Goal: Check status: Check status

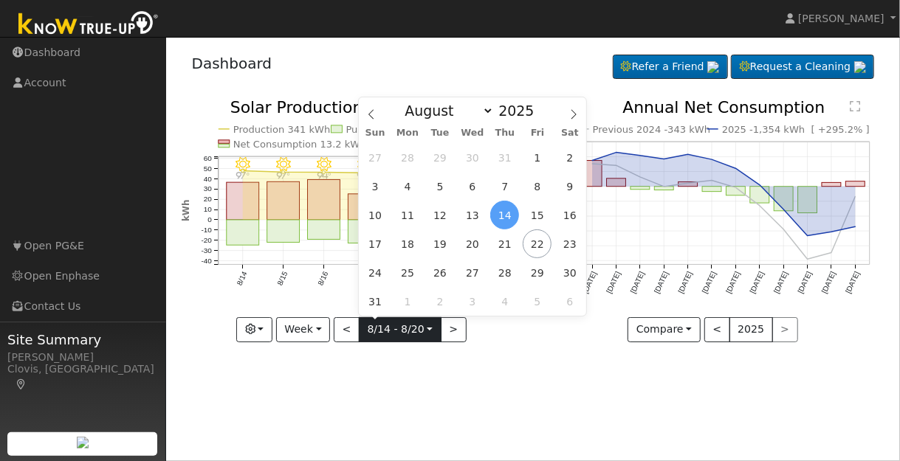
click at [427, 328] on input "[DATE]" at bounding box center [400, 330] width 81 height 24
click at [368, 116] on icon at bounding box center [371, 114] width 10 height 10
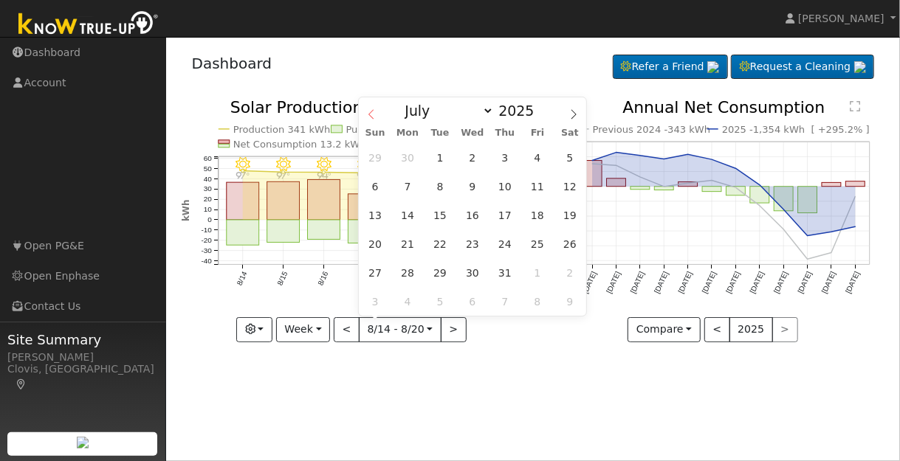
click at [368, 116] on icon at bounding box center [371, 114] width 10 height 10
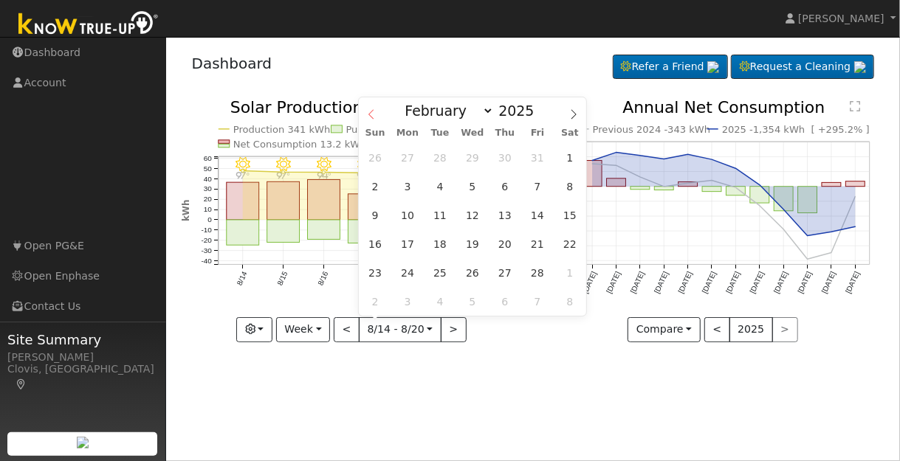
click at [368, 116] on icon at bounding box center [371, 114] width 10 height 10
select select "0"
click at [368, 116] on icon at bounding box center [371, 114] width 10 height 10
type input "2024"
click at [368, 115] on icon at bounding box center [371, 114] width 10 height 10
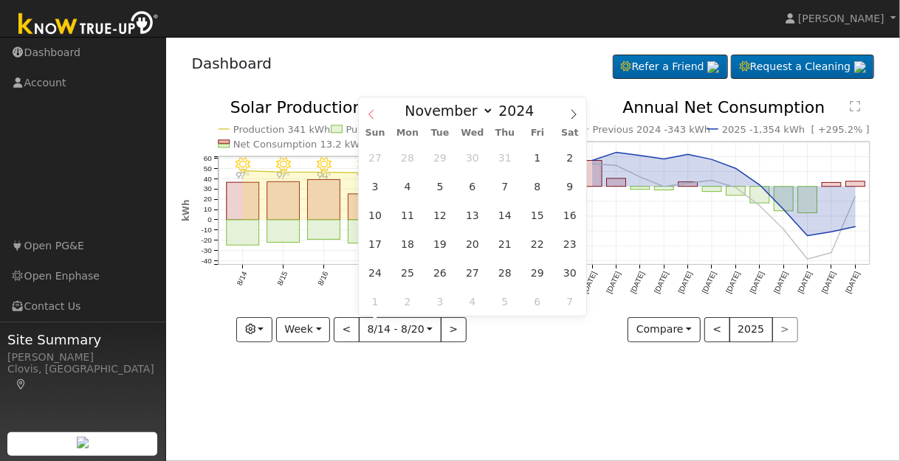
click at [368, 115] on icon at bounding box center [371, 114] width 10 height 10
select select "7"
click at [456, 268] on div "28 29 30 31 1 2 3 4 5 6 7 8 9 10 11 12 13 14 15 16 17 18 19 20 21 22 23 24 25 2…" at bounding box center [472, 229] width 227 height 173
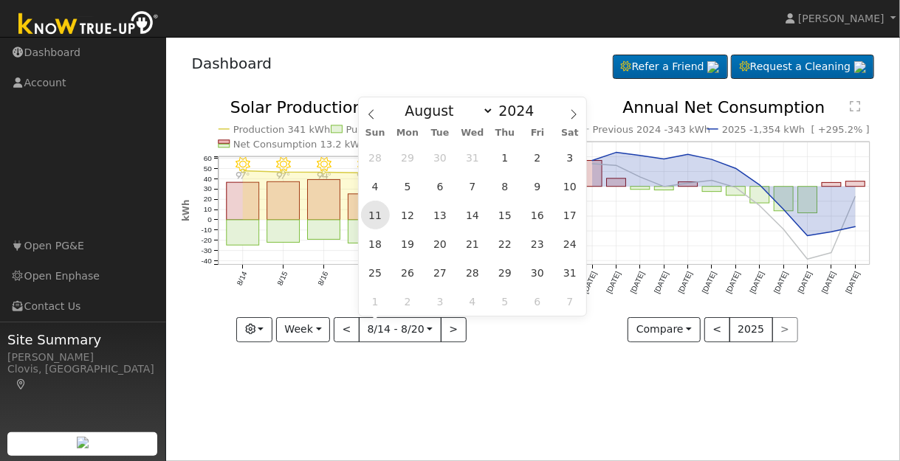
click at [377, 217] on span "11" at bounding box center [375, 215] width 29 height 29
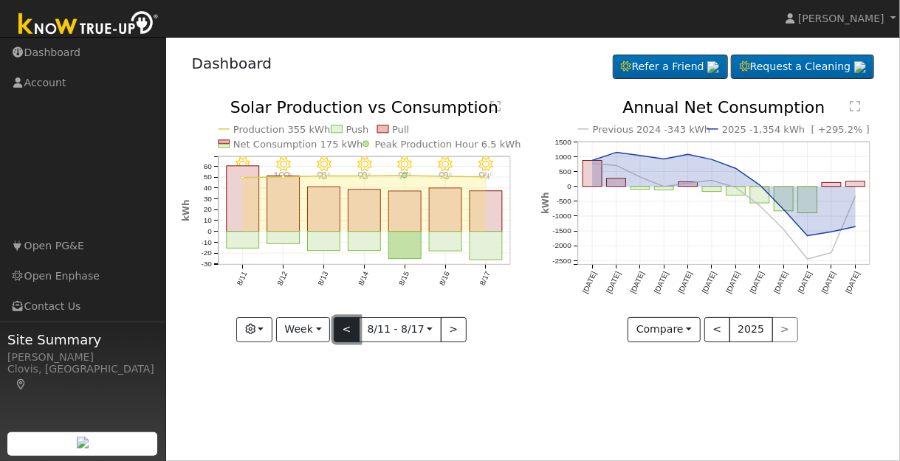
click at [348, 326] on button "<" at bounding box center [347, 329] width 26 height 25
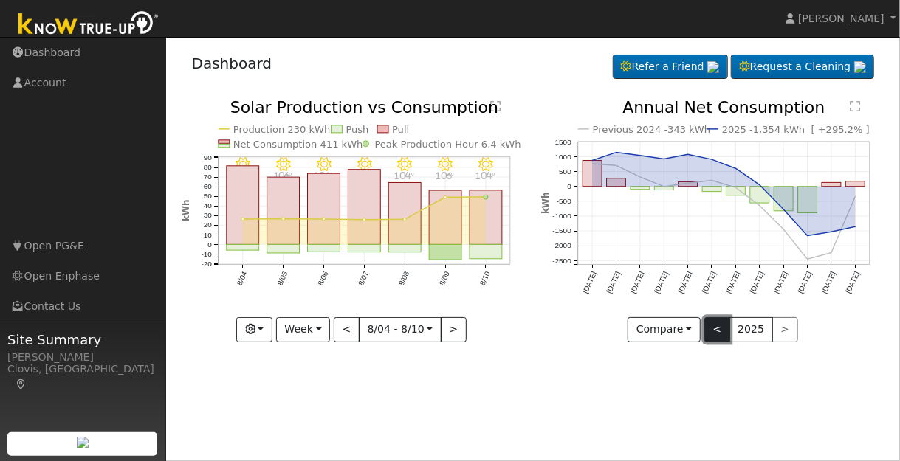
click at [720, 330] on button "<" at bounding box center [717, 329] width 26 height 25
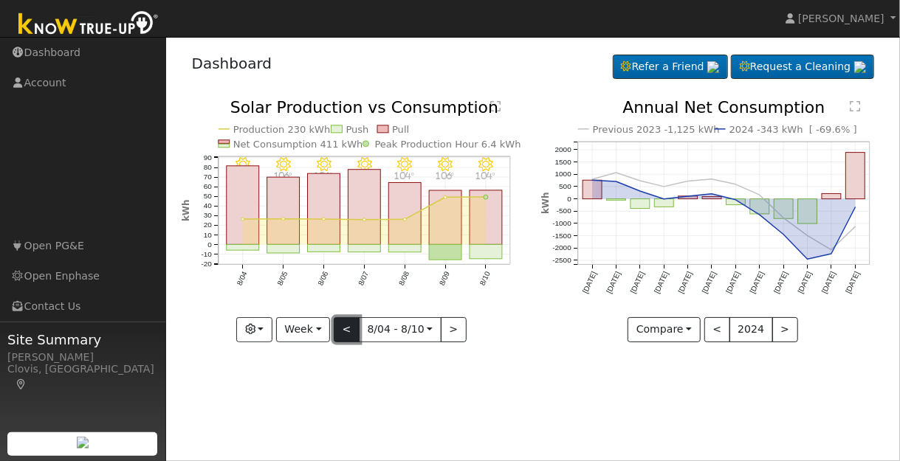
click at [349, 329] on button "<" at bounding box center [347, 329] width 26 height 25
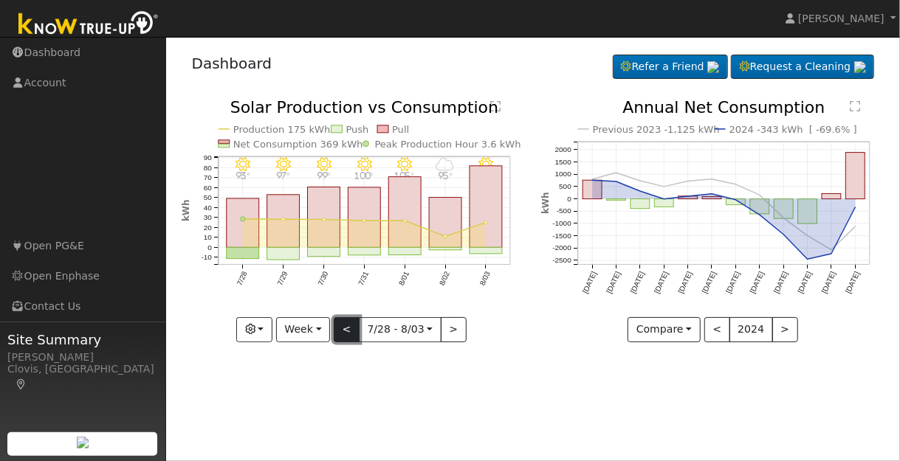
click at [349, 329] on button "<" at bounding box center [347, 329] width 26 height 25
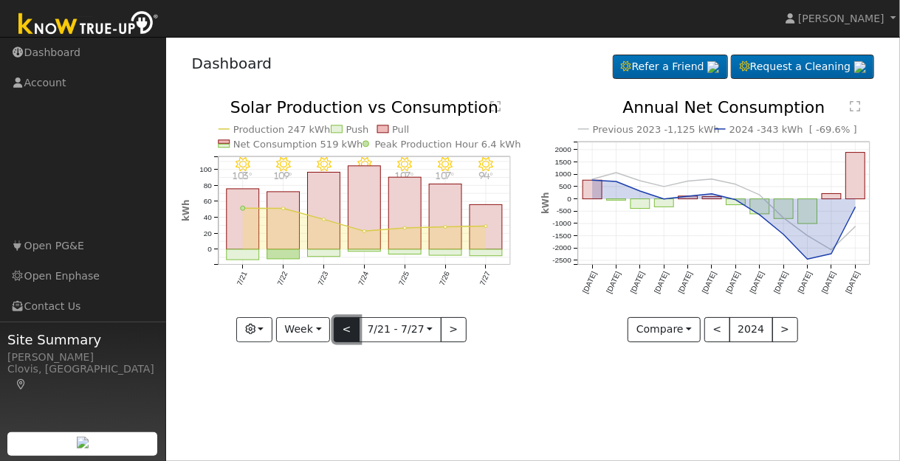
click at [349, 329] on button "<" at bounding box center [347, 329] width 26 height 25
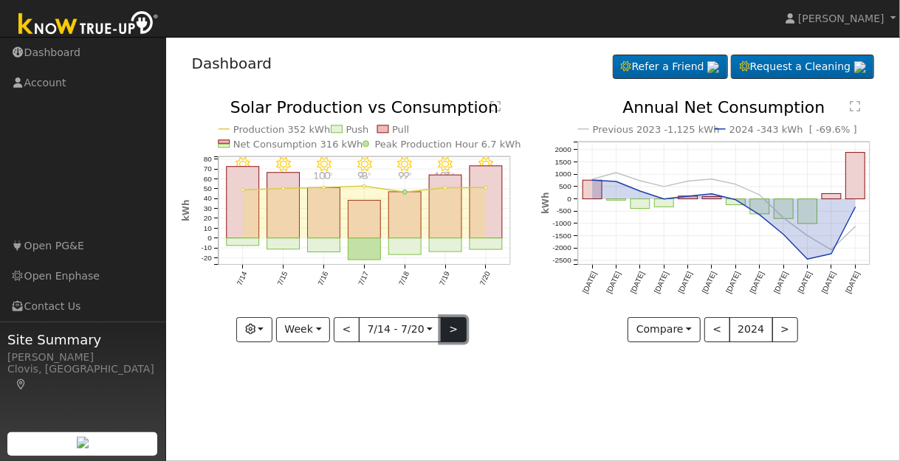
click at [449, 331] on button ">" at bounding box center [454, 329] width 26 height 25
type input "[DATE]"
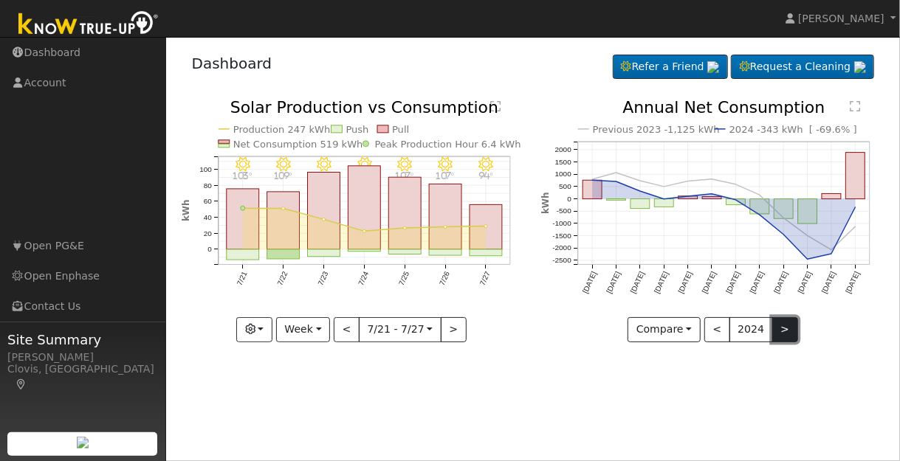
click at [777, 329] on button ">" at bounding box center [785, 329] width 26 height 25
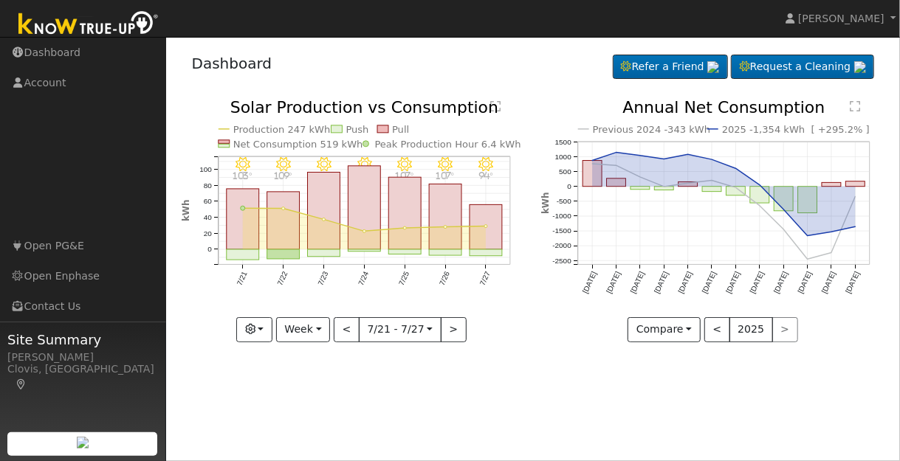
click at [832, 182] on line at bounding box center [832, 203] width 0 height 123
click at [716, 329] on button "<" at bounding box center [717, 329] width 26 height 25
